Goal: Find specific page/section: Find specific page/section

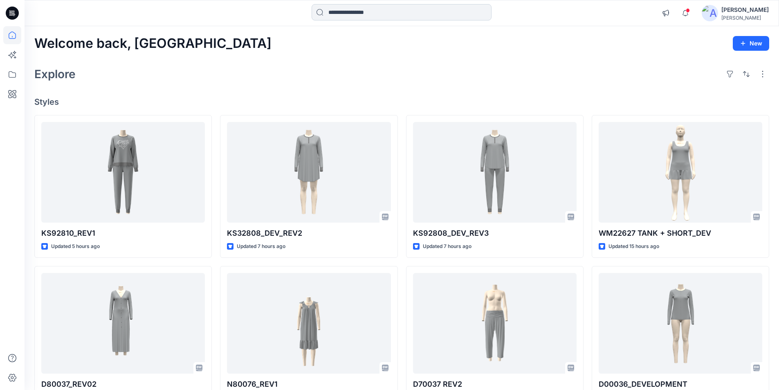
click at [360, 12] on input at bounding box center [402, 12] width 180 height 16
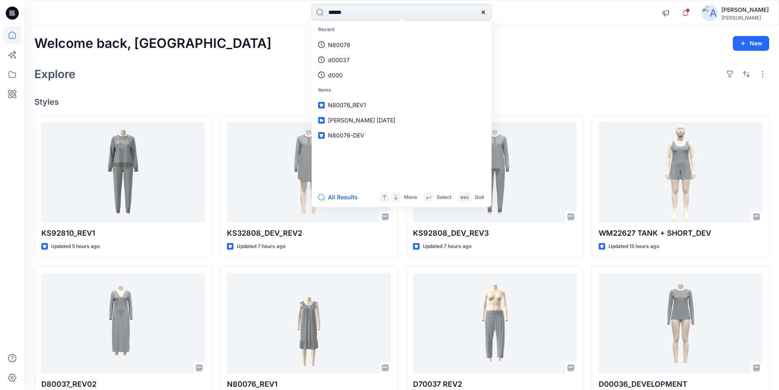
type input "******"
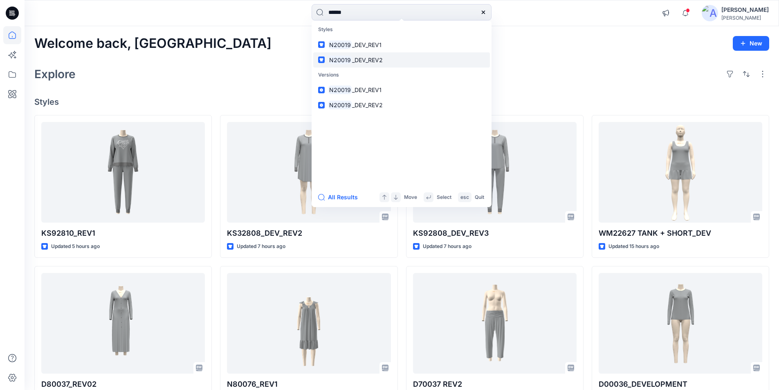
click at [357, 57] on span "_DEV_REV2" at bounding box center [367, 59] width 31 height 7
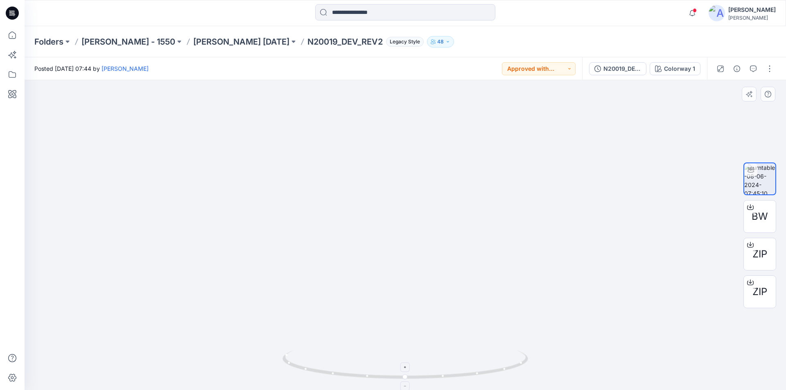
drag, startPoint x: 430, startPoint y: 178, endPoint x: 426, endPoint y: 378, distance: 200.5
drag, startPoint x: 405, startPoint y: 378, endPoint x: 549, endPoint y: 380, distance: 143.2
click at [549, 380] on div at bounding box center [405, 235] width 761 height 310
click at [13, 37] on icon at bounding box center [12, 35] width 18 height 18
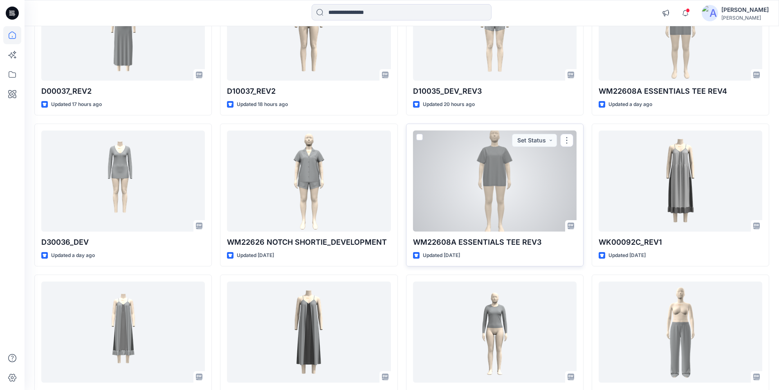
scroll to position [450, 0]
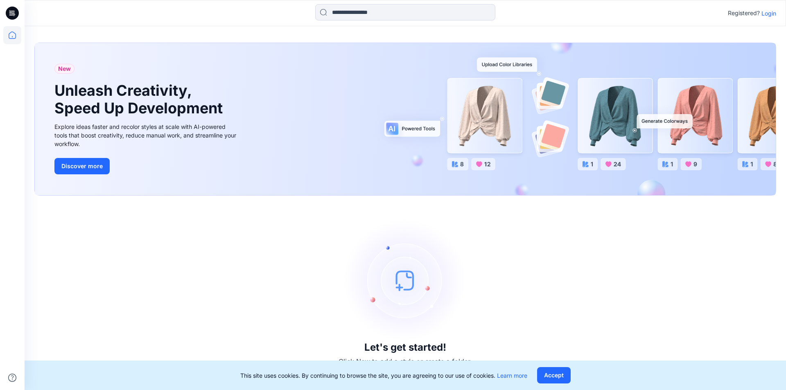
click at [770, 14] on p "Login" at bounding box center [768, 13] width 15 height 9
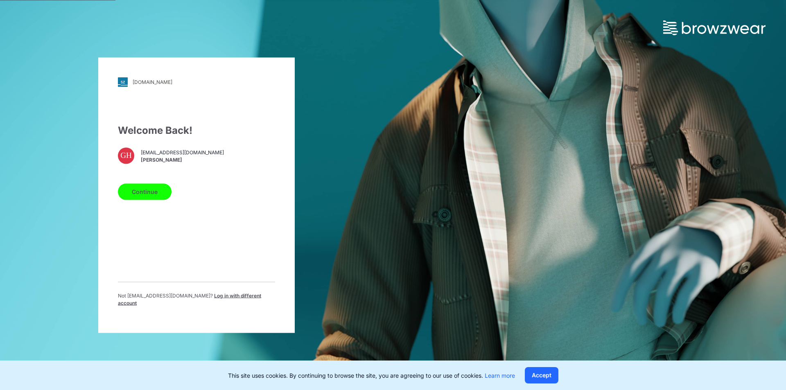
click at [151, 195] on button "Continue" at bounding box center [145, 191] width 54 height 16
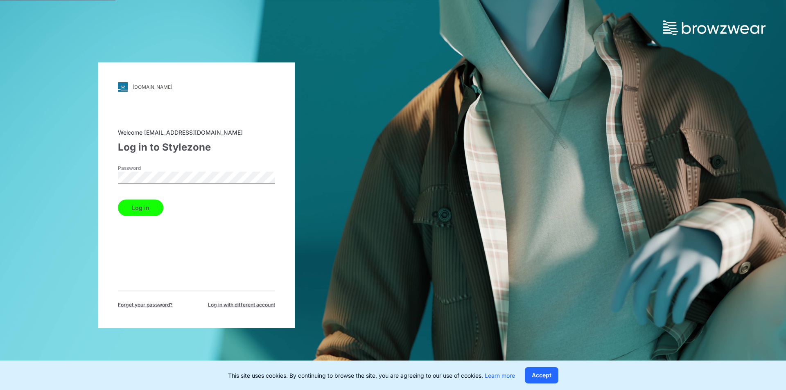
click at [151, 206] on button "Log in" at bounding box center [140, 207] width 45 height 16
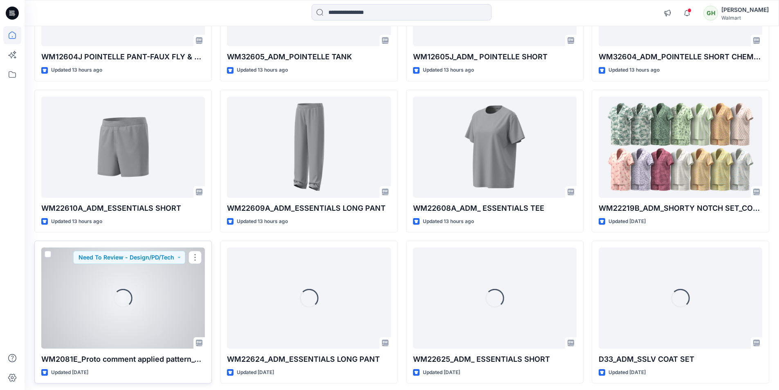
scroll to position [368, 0]
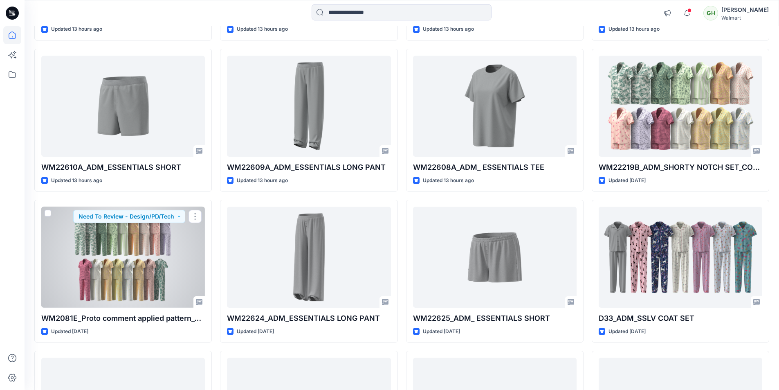
click at [114, 271] on div at bounding box center [123, 257] width 164 height 101
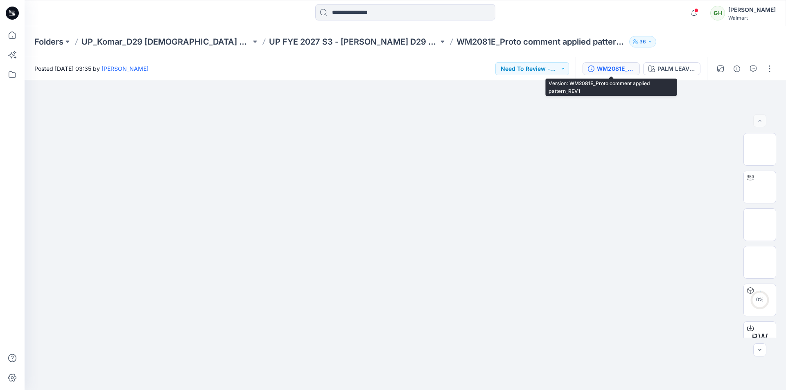
click at [612, 67] on div "WM2081E_Proto comment applied pattern_REV1" at bounding box center [616, 68] width 38 height 9
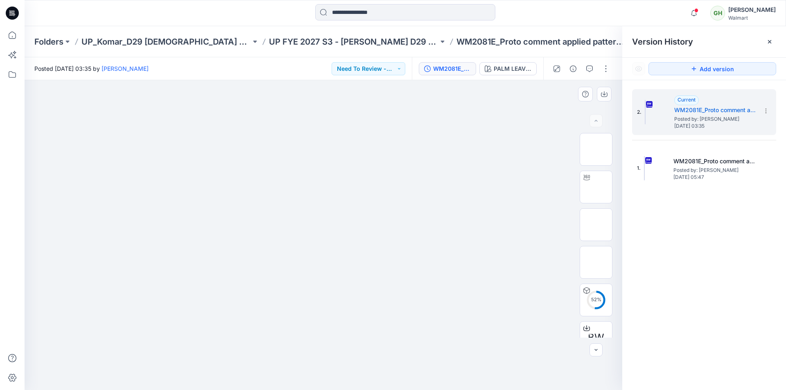
drag, startPoint x: 505, startPoint y: 237, endPoint x: 516, endPoint y: 237, distance: 10.6
click at [506, 113] on img at bounding box center [323, 113] width 409 height 0
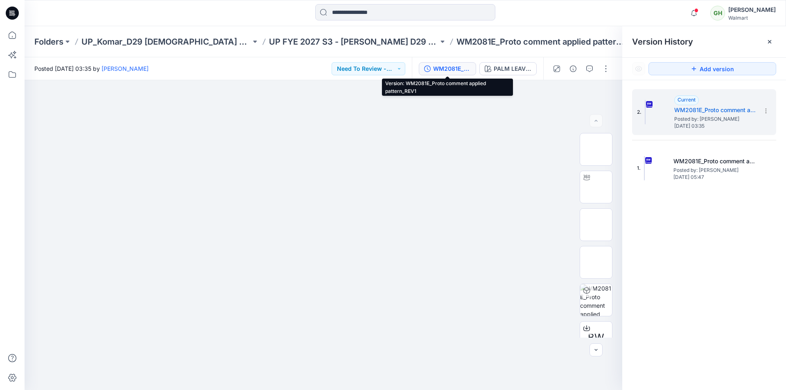
click at [768, 43] on icon at bounding box center [769, 41] width 7 height 7
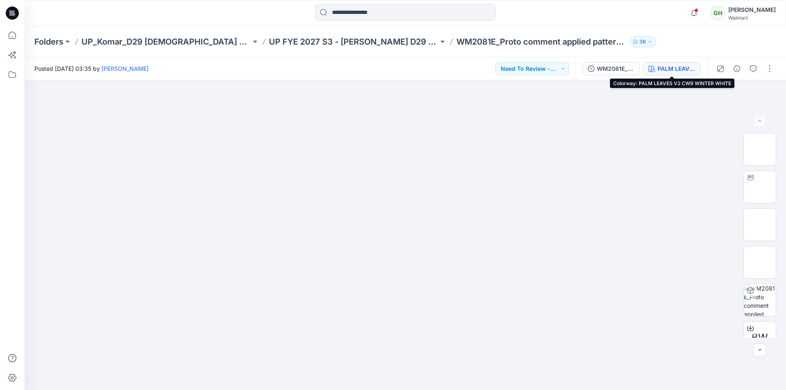
click at [656, 68] on button "PALM LEAVES V2 CW9 WINTER WHITE" at bounding box center [671, 68] width 57 height 13
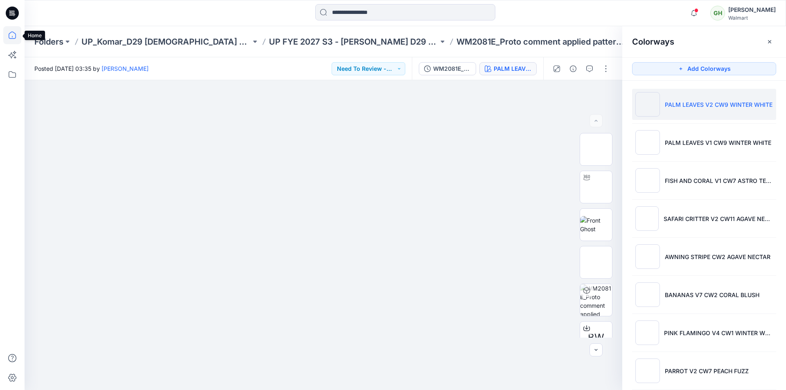
click at [17, 36] on icon at bounding box center [12, 35] width 18 height 18
